Goal: Download file/media

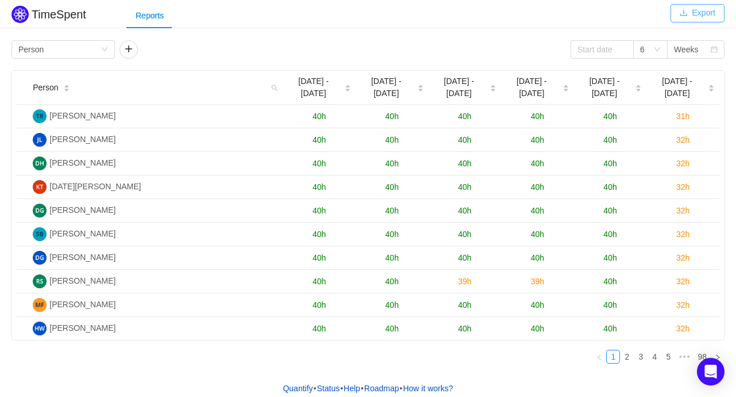
click at [694, 10] on button "Export" at bounding box center [698, 13] width 54 height 18
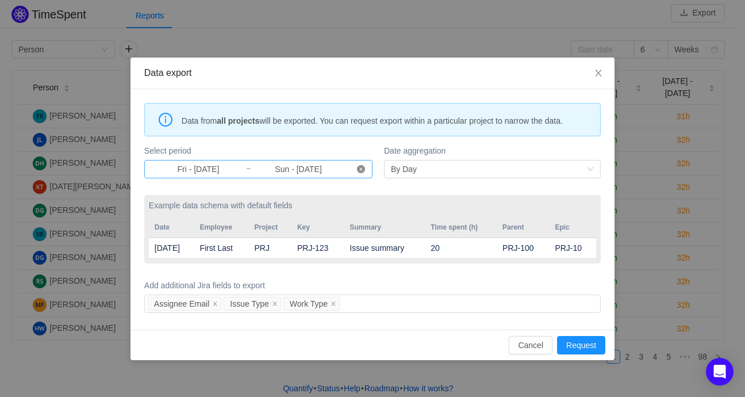
click at [359, 169] on icon "icon: close-circle" at bounding box center [361, 169] width 8 height 8
click at [190, 168] on input at bounding box center [198, 169] width 94 height 13
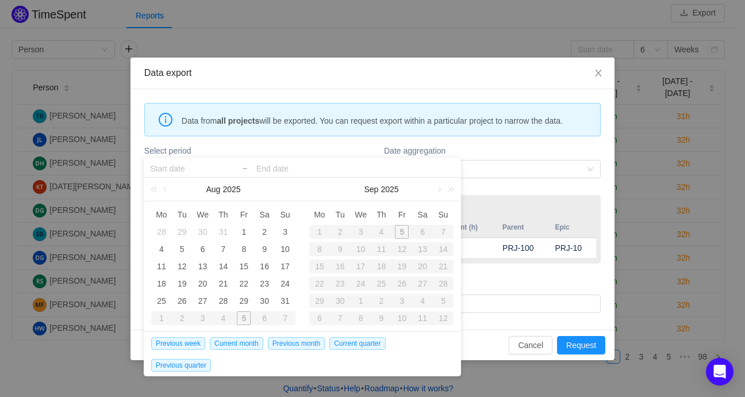
click at [342, 235] on div "2" at bounding box center [340, 232] width 21 height 14
type input "Fri - [DATE]"
type input "Sun - [DATE]"
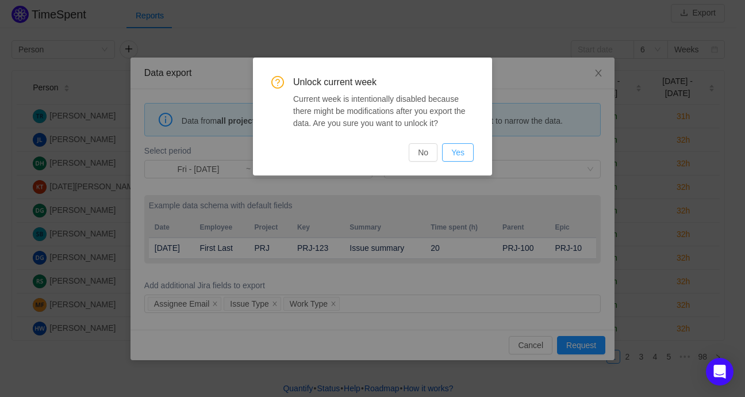
click at [462, 149] on button "Yes" at bounding box center [458, 152] width 32 height 18
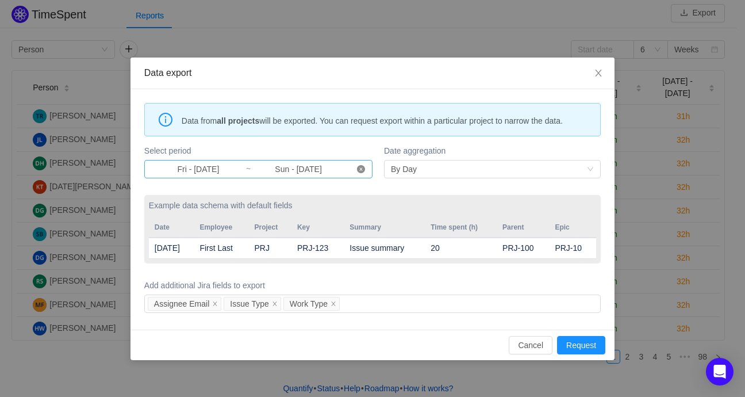
click at [359, 169] on icon "icon: close-circle" at bounding box center [361, 169] width 8 height 8
click at [197, 164] on input at bounding box center [198, 169] width 94 height 13
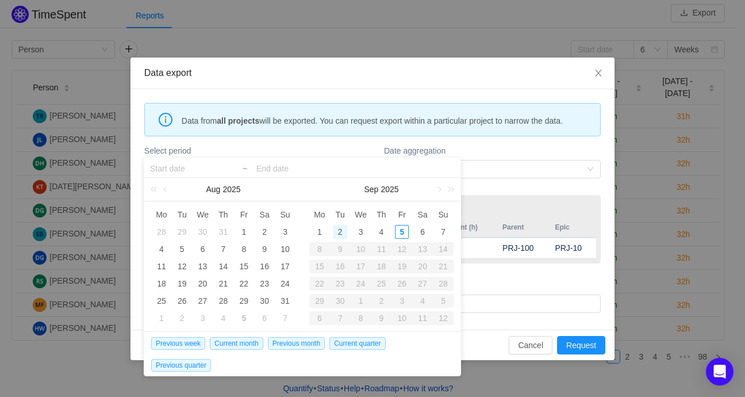
click at [339, 233] on div "2" at bounding box center [340, 232] width 14 height 14
type input "Tue - [DATE]"
click at [287, 164] on input at bounding box center [355, 169] width 198 height 14
click at [384, 233] on div "4" at bounding box center [381, 232] width 14 height 14
type input "Tue - [DATE]"
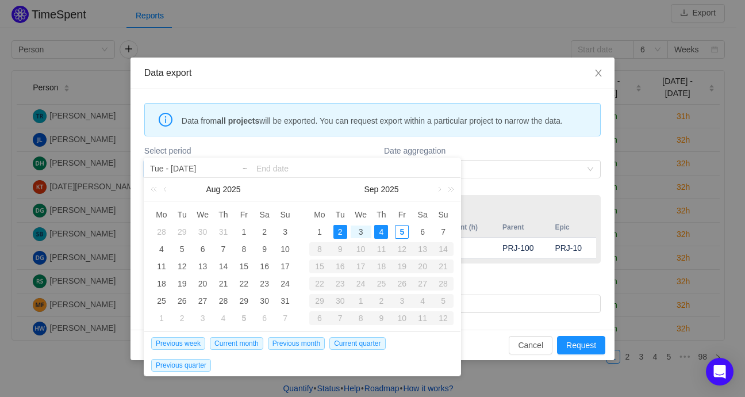
type input "Thu - [DATE]"
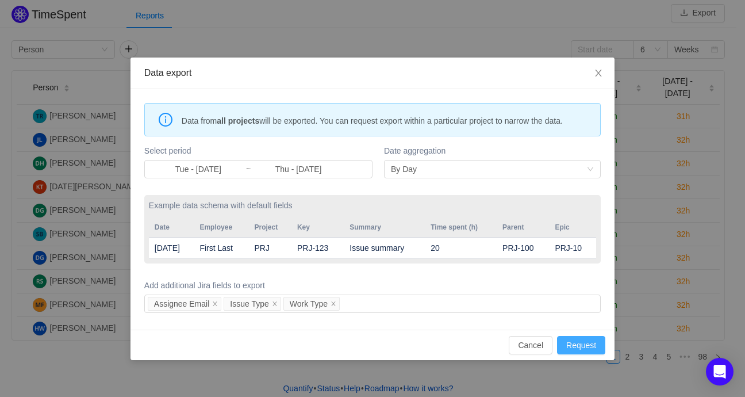
click at [595, 341] on button "Request" at bounding box center [581, 345] width 48 height 18
